Goal: Navigation & Orientation: Find specific page/section

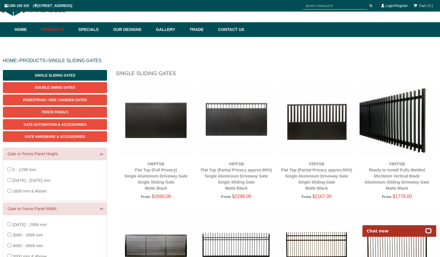
scroll to position [22, 0]
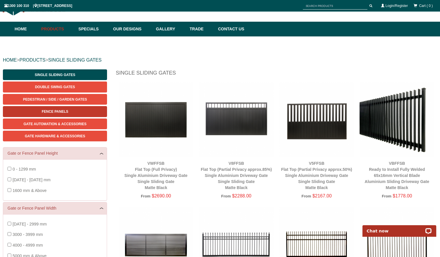
click at [78, 113] on link "Fence Panels" at bounding box center [55, 111] width 104 height 11
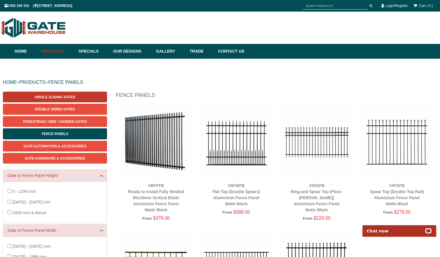
click at [60, 98] on span "Single Sliding Gates" at bounding box center [55, 97] width 40 height 4
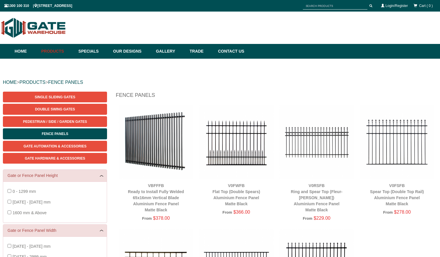
scroll to position [14, 0]
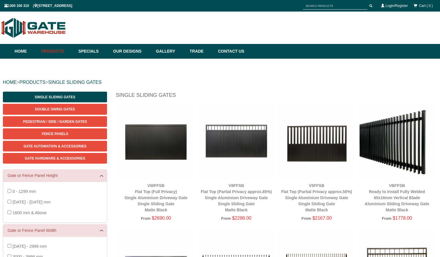
scroll to position [14, 0]
